Goal: Task Accomplishment & Management: Use online tool/utility

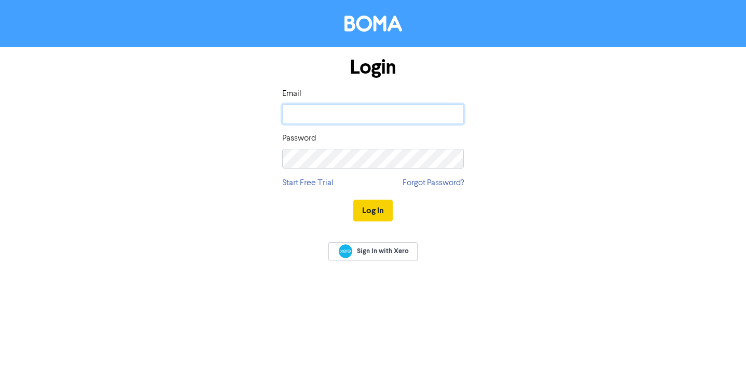
type input "[PERSON_NAME][EMAIL_ADDRESS][PERSON_NAME][DOMAIN_NAME]"
click at [371, 211] on button "Log In" at bounding box center [372, 211] width 39 height 22
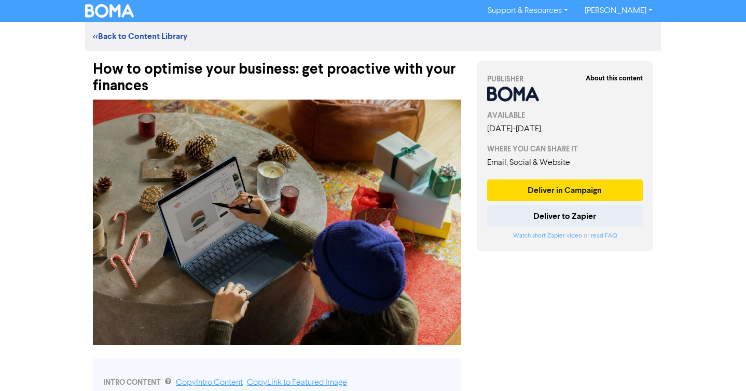
click at [651, 5] on link "[PERSON_NAME]" at bounding box center [618, 11] width 85 height 17
click at [649, 6] on link "[PERSON_NAME]" at bounding box center [618, 11] width 85 height 17
click at [544, 7] on link "Support & Resources" at bounding box center [527, 11] width 97 height 17
click at [615, 3] on link "[PERSON_NAME]" at bounding box center [618, 11] width 85 height 17
click at [651, 8] on link "[PERSON_NAME]" at bounding box center [618, 11] width 85 height 17
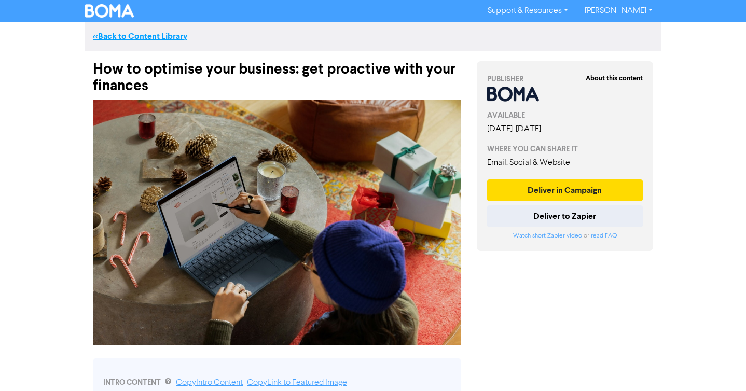
click at [147, 35] on link "<< Back to Content Library" at bounding box center [140, 36] width 94 height 10
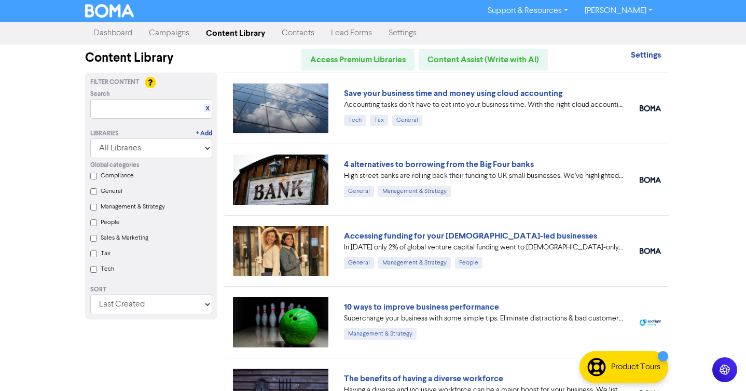
click at [291, 36] on link "Contacts" at bounding box center [297, 33] width 49 height 21
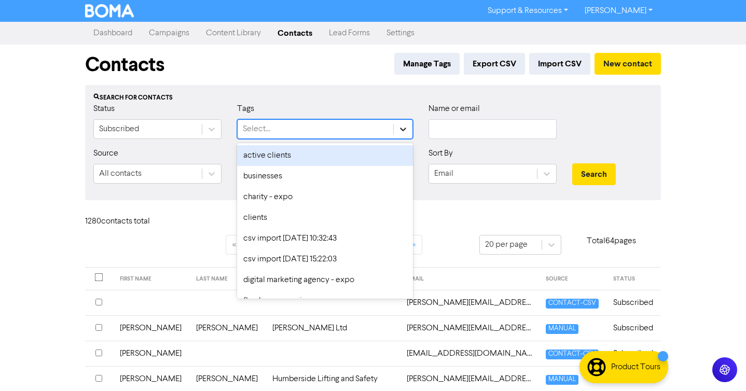
click at [403, 132] on icon at bounding box center [403, 129] width 10 height 10
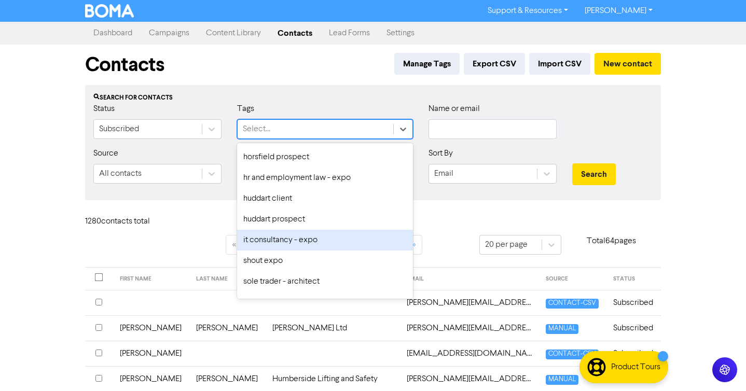
scroll to position [165, 0]
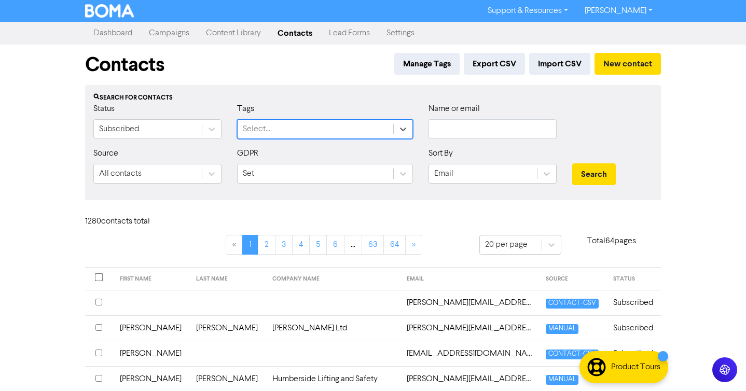
click at [39, 155] on div "Support & Resources Video Tutorials FAQ & Guides Marketing Education [PERSON_NA…" at bounding box center [373, 195] width 746 height 391
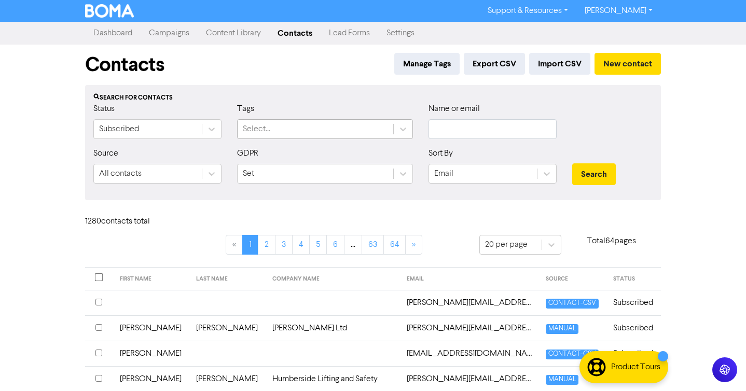
click at [390, 124] on div "Select..." at bounding box center [315, 129] width 156 height 19
click at [340, 85] on div "Contacts Manage Tags Export CSV Import CSV New contact" at bounding box center [372, 65] width 575 height 40
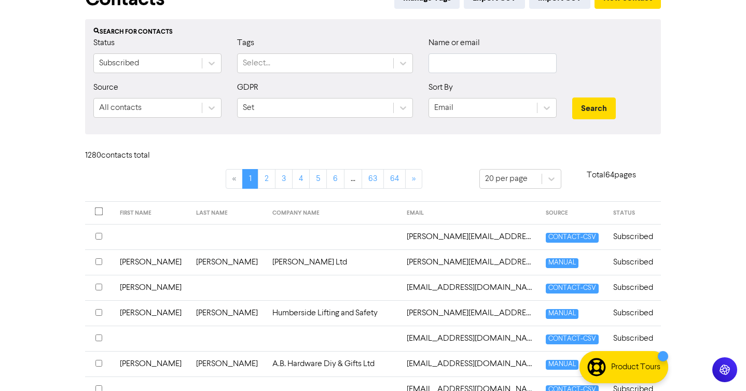
scroll to position [25, 0]
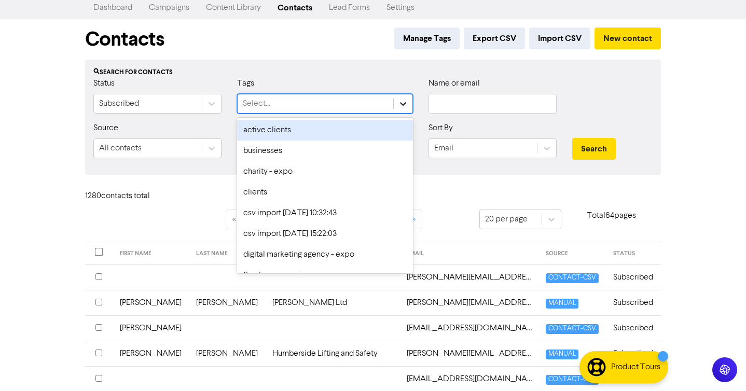
click at [406, 107] on icon at bounding box center [403, 104] width 10 height 10
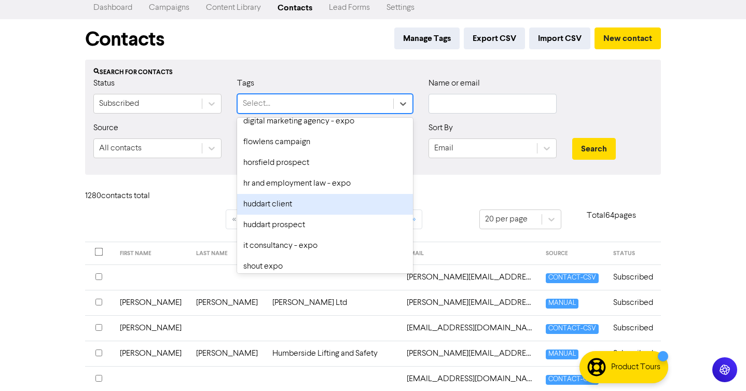
scroll to position [130, 0]
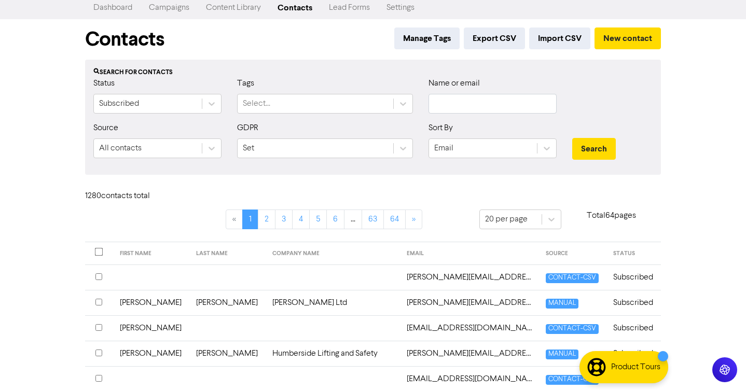
click at [467, 197] on div "1280 contact s total" at bounding box center [372, 198] width 591 height 22
click at [449, 115] on div "Name or email" at bounding box center [492, 99] width 144 height 45
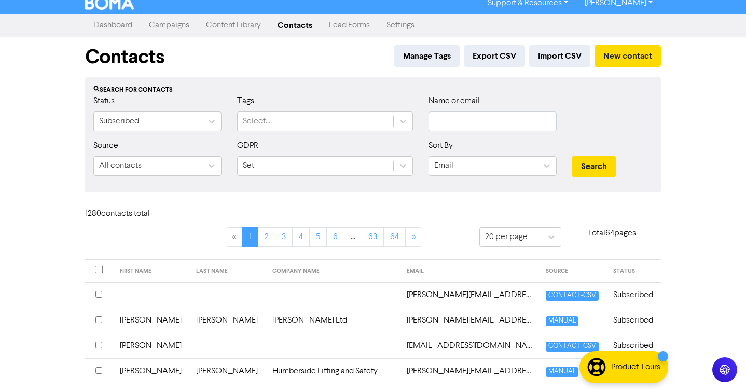
scroll to position [0, 0]
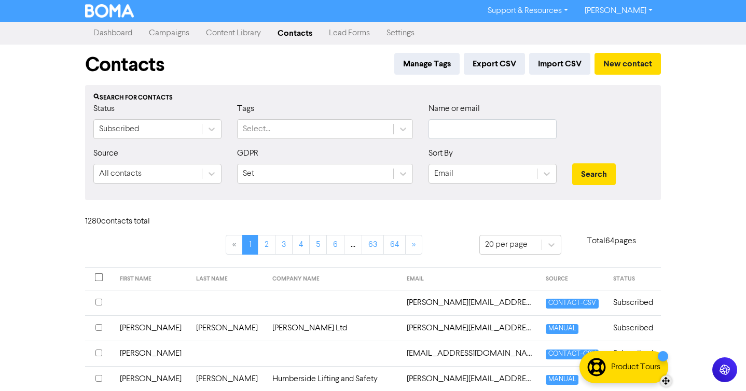
click at [617, 366] on div "Product Tours" at bounding box center [635, 367] width 49 height 12
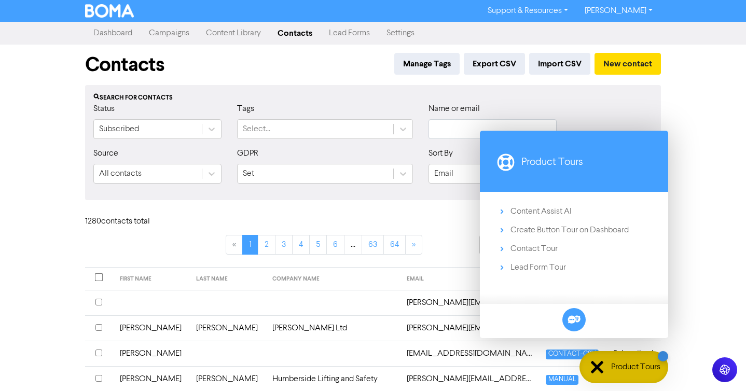
click at [456, 268] on th "EMAIL" at bounding box center [469, 279] width 139 height 23
click at [608, 372] on div "Product Tours" at bounding box center [623, 367] width 89 height 32
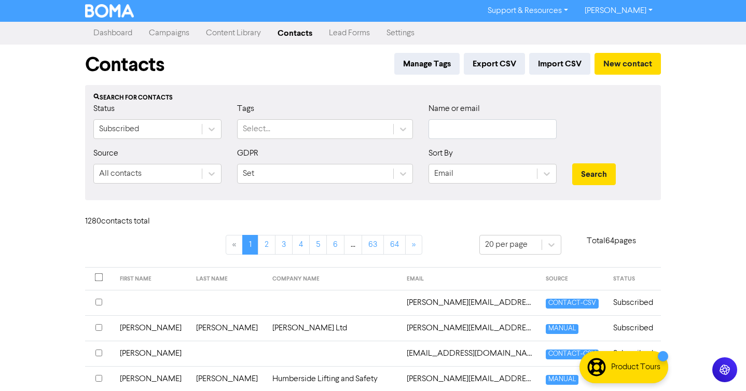
click at [701, 235] on div "Support & Resources Video Tutorials FAQ & Guides Marketing Education [PERSON_NA…" at bounding box center [373, 195] width 746 height 391
click at [710, 232] on div "Support & Resources Video Tutorials FAQ & Guides Marketing Education [PERSON_NA…" at bounding box center [373, 195] width 746 height 391
